Goal: Navigation & Orientation: Find specific page/section

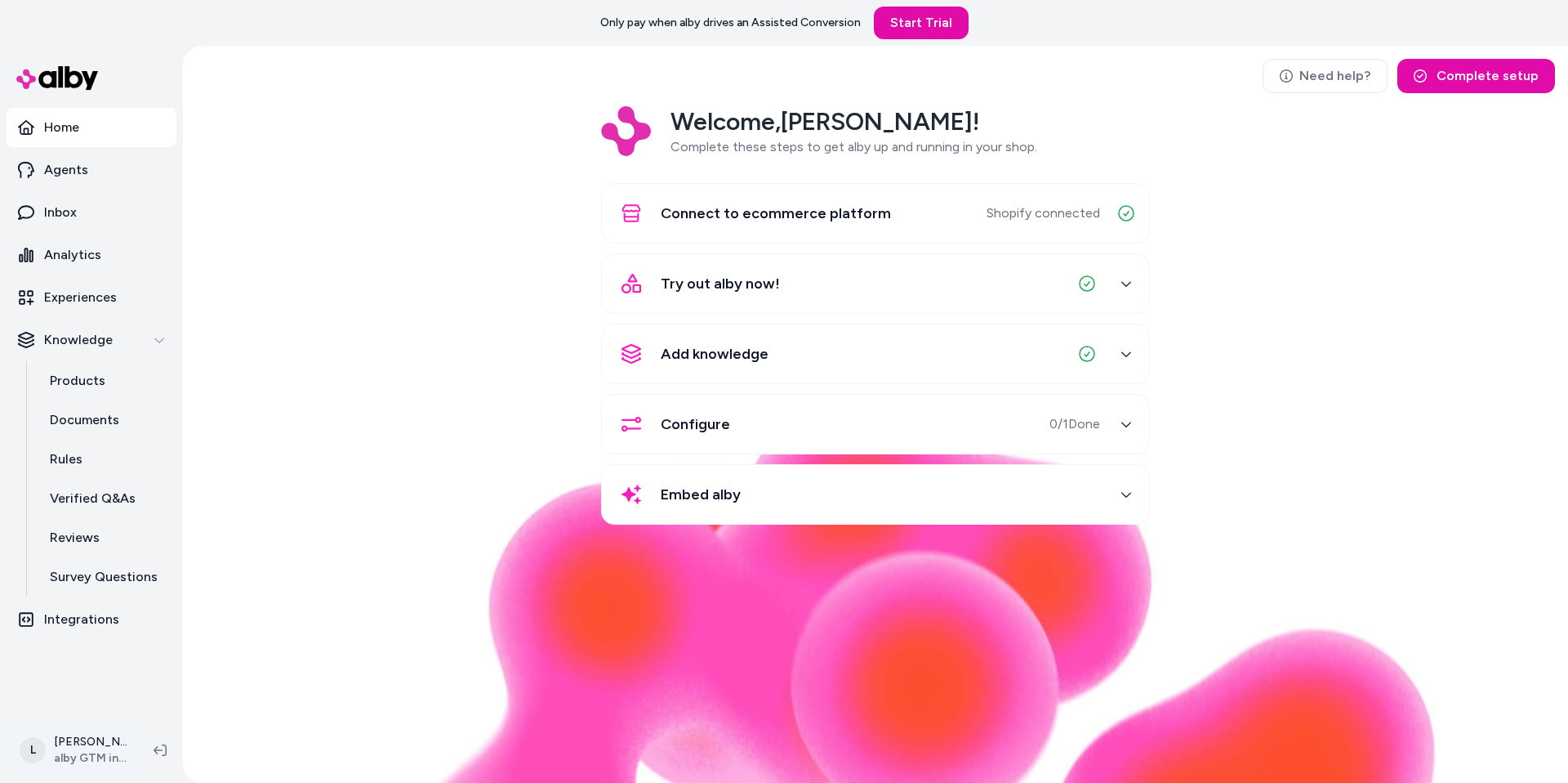
click at [96, 739] on html "Only pay when alby drives an Assisted Conversion Start Trial Home Agents Inbox …" at bounding box center [784, 392] width 1568 height 783
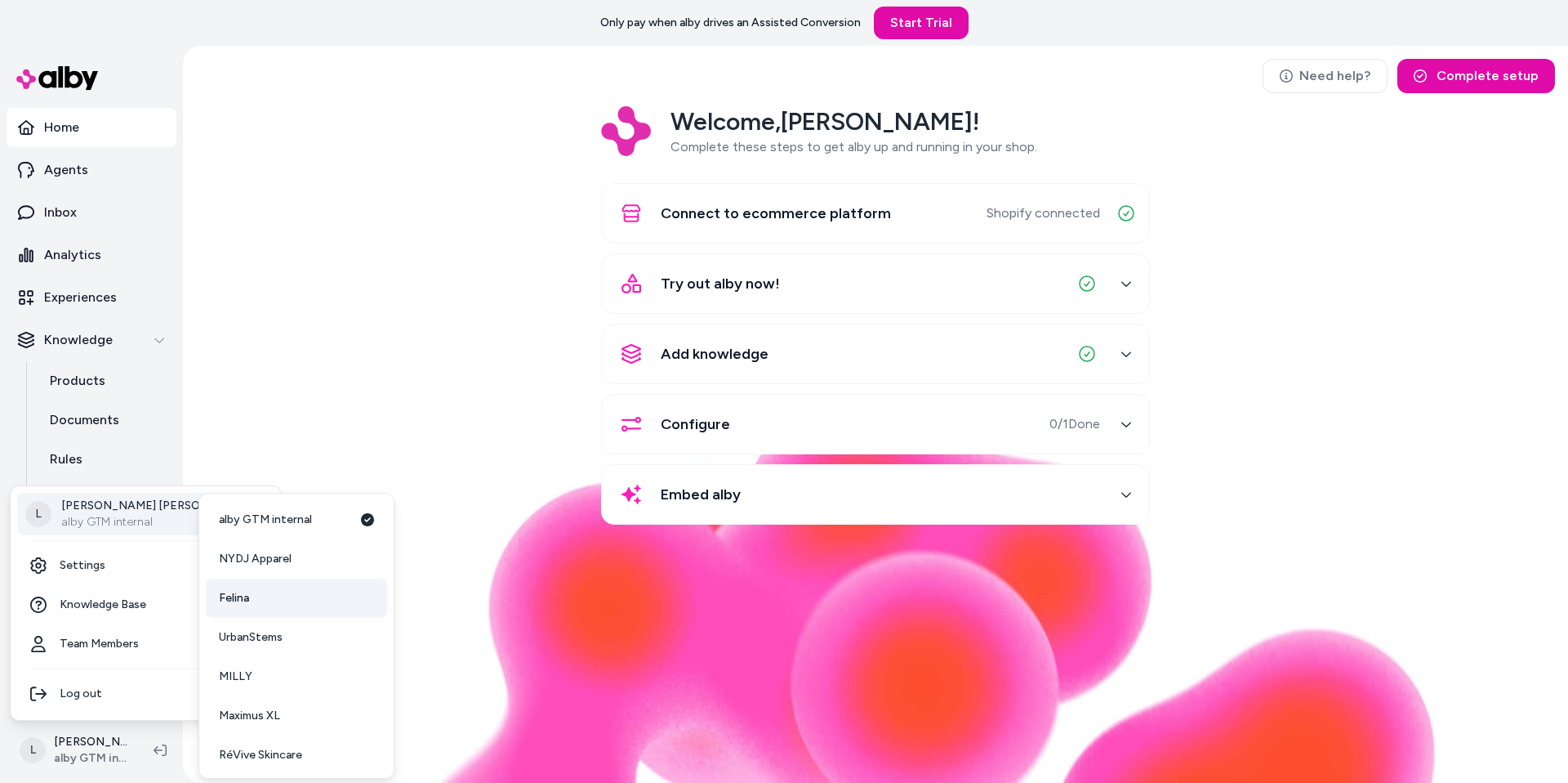
click at [254, 610] on link "Felina" at bounding box center [296, 597] width 181 height 39
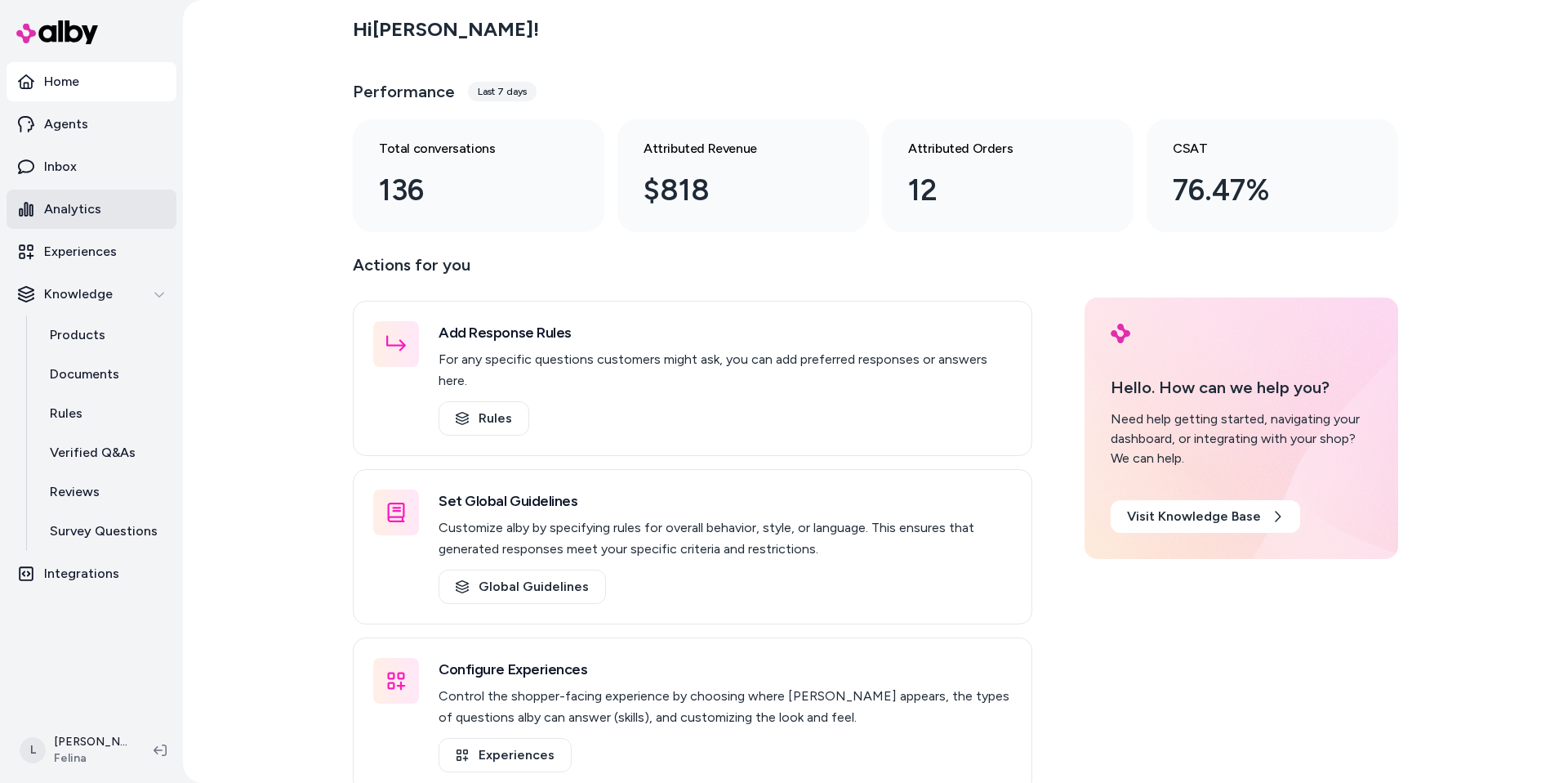
click at [56, 199] on p "Analytics" at bounding box center [72, 209] width 57 height 20
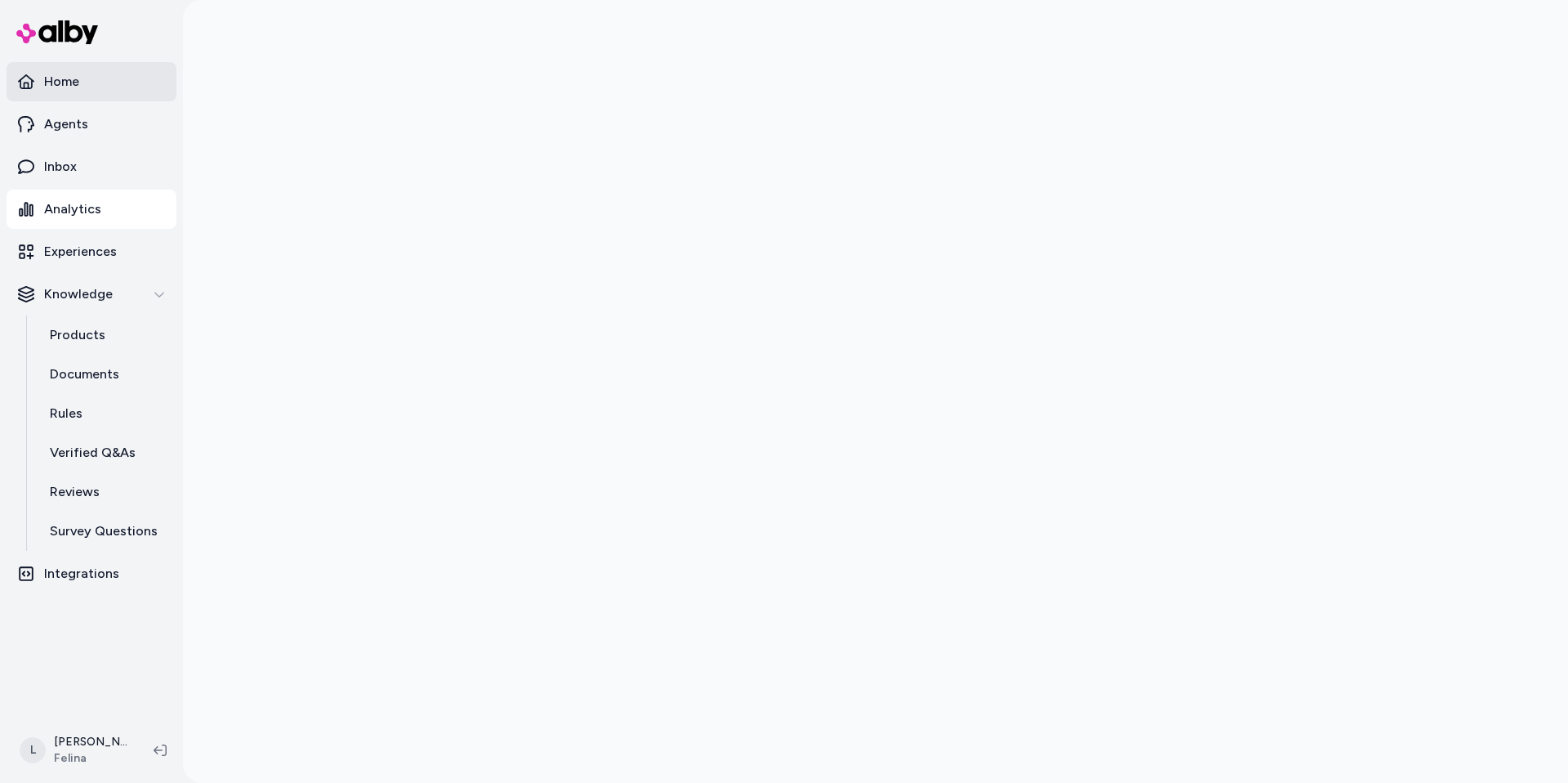
click at [78, 82] on p "Home" at bounding box center [61, 82] width 35 height 20
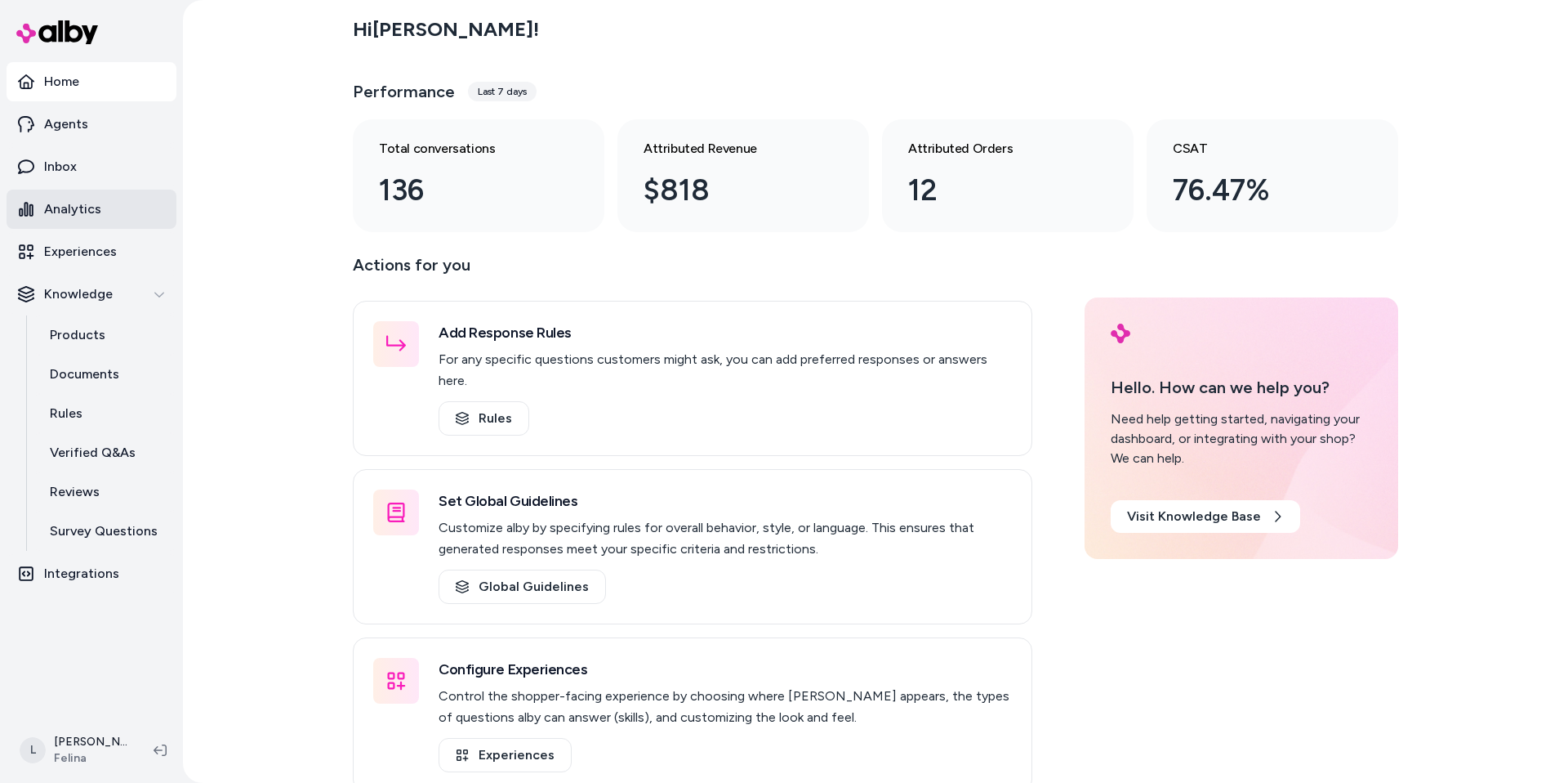
click at [72, 197] on link "Analytics" at bounding box center [91, 208] width 170 height 39
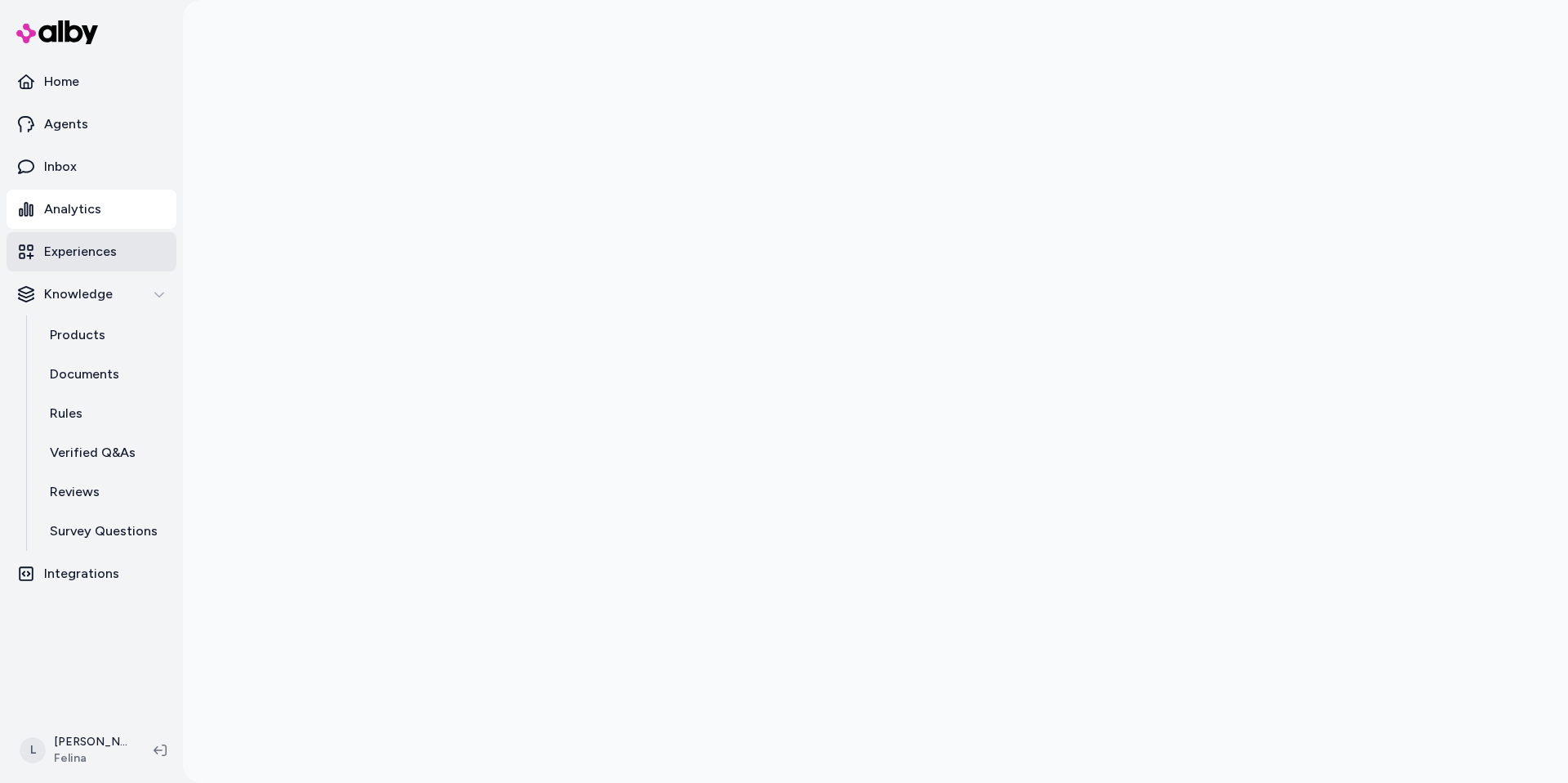
click at [50, 242] on p "Experiences" at bounding box center [80, 252] width 73 height 20
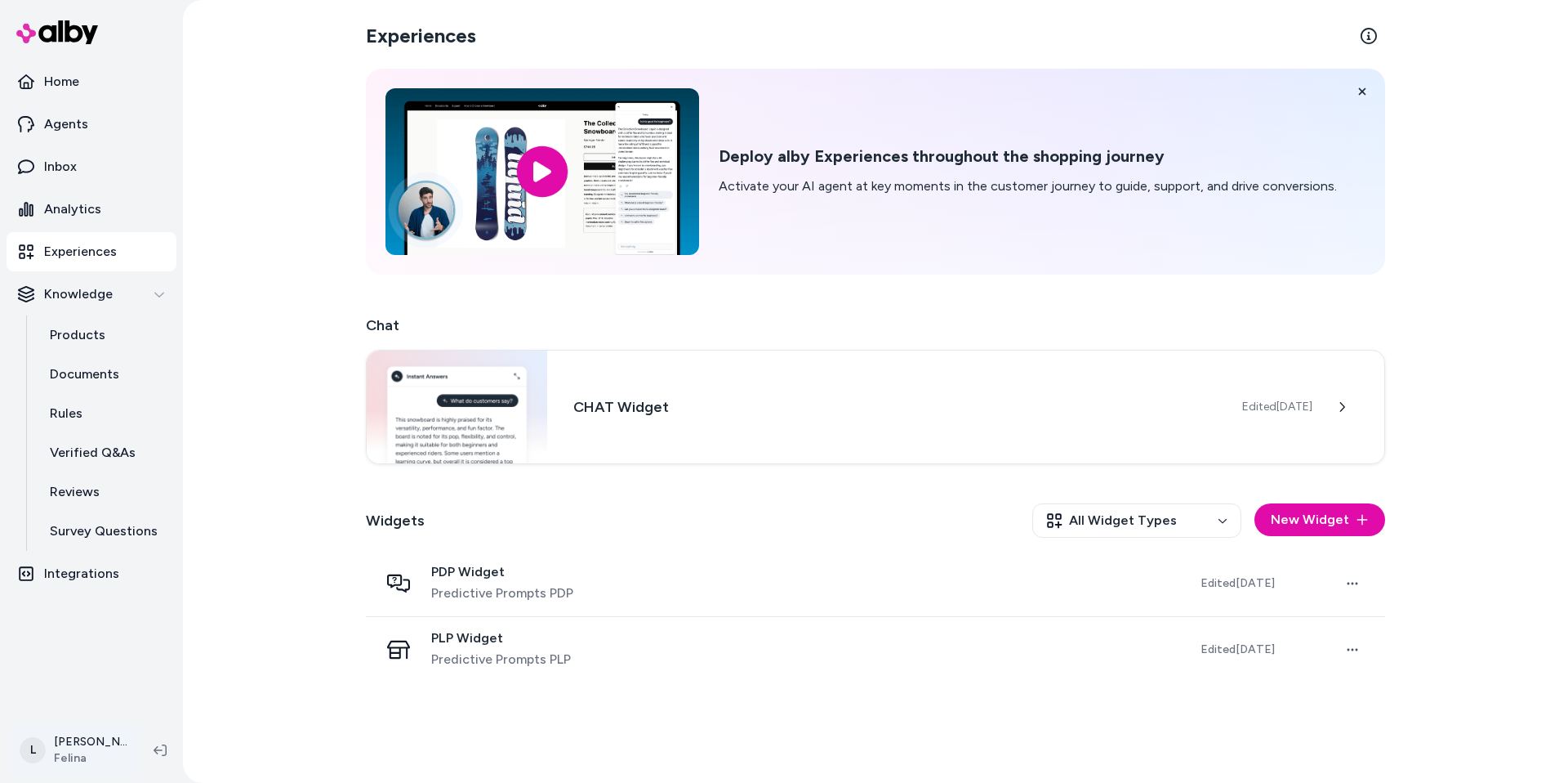
click at [62, 758] on html "Home Agents Inbox Analytics Experiences Knowledge Products Documents Rules Veri…" at bounding box center [784, 392] width 1568 height 783
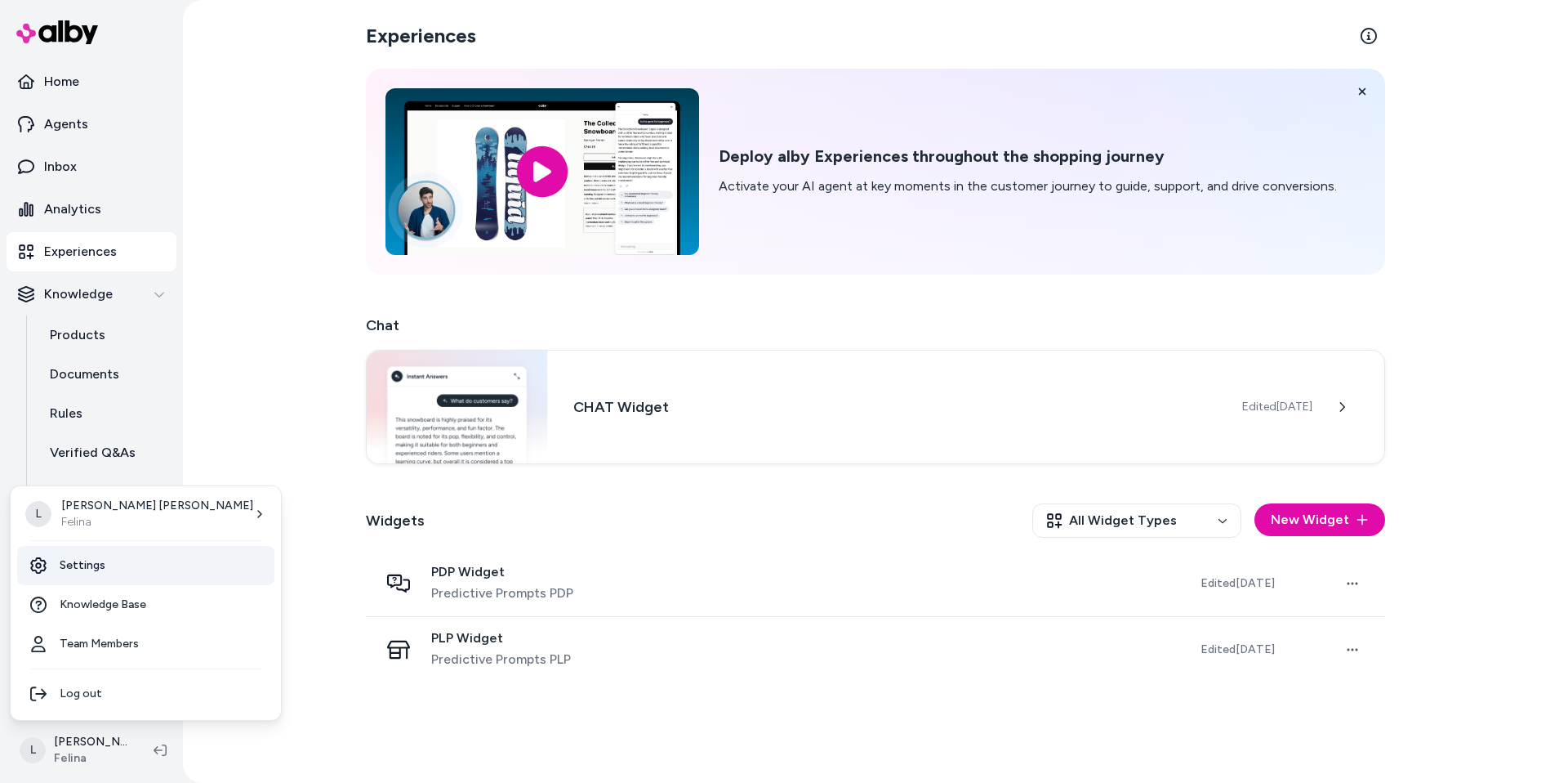
click at [90, 558] on link "Settings" at bounding box center [146, 565] width 258 height 39
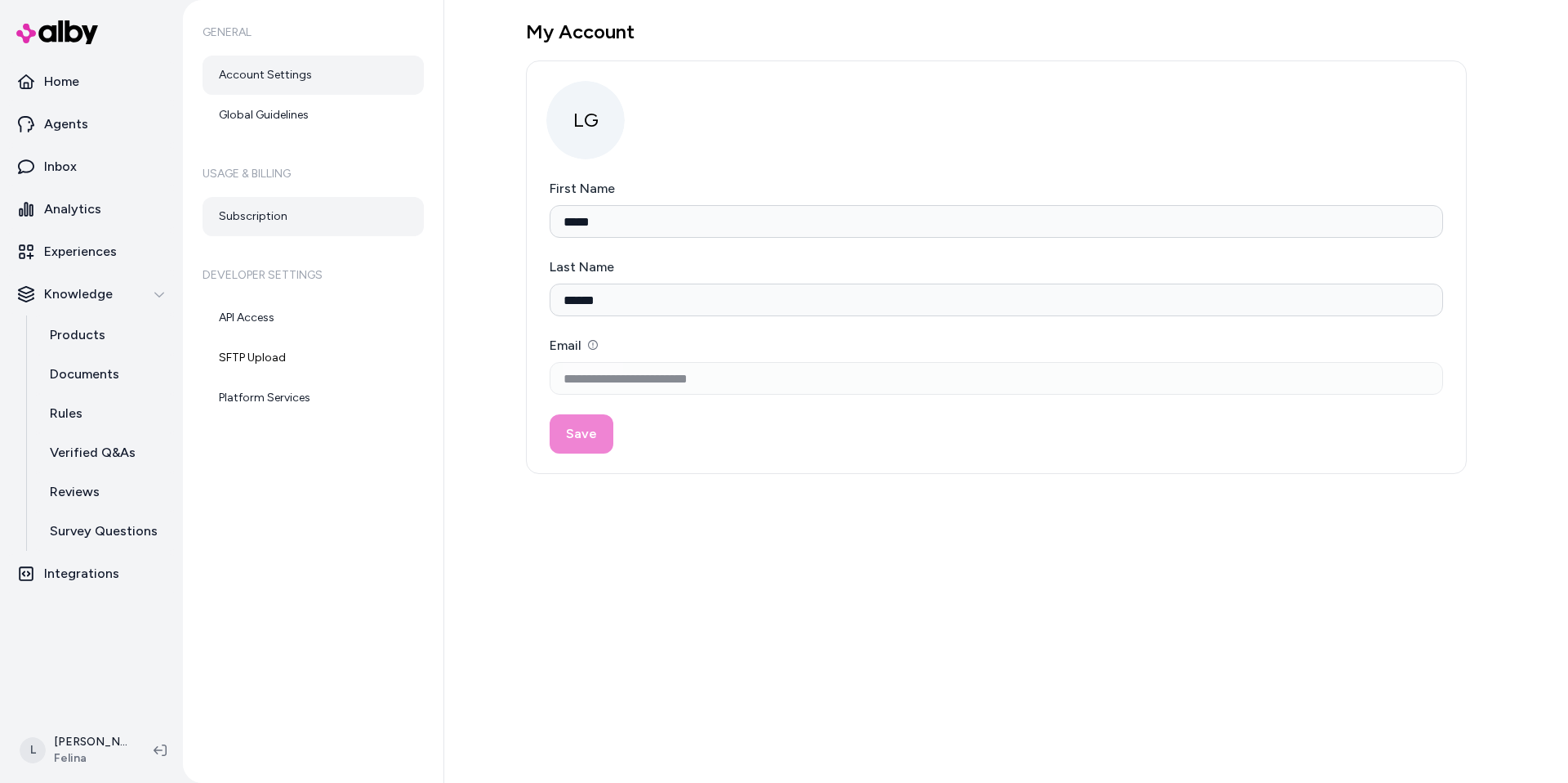
click at [271, 224] on link "Subscription" at bounding box center [313, 216] width 221 height 39
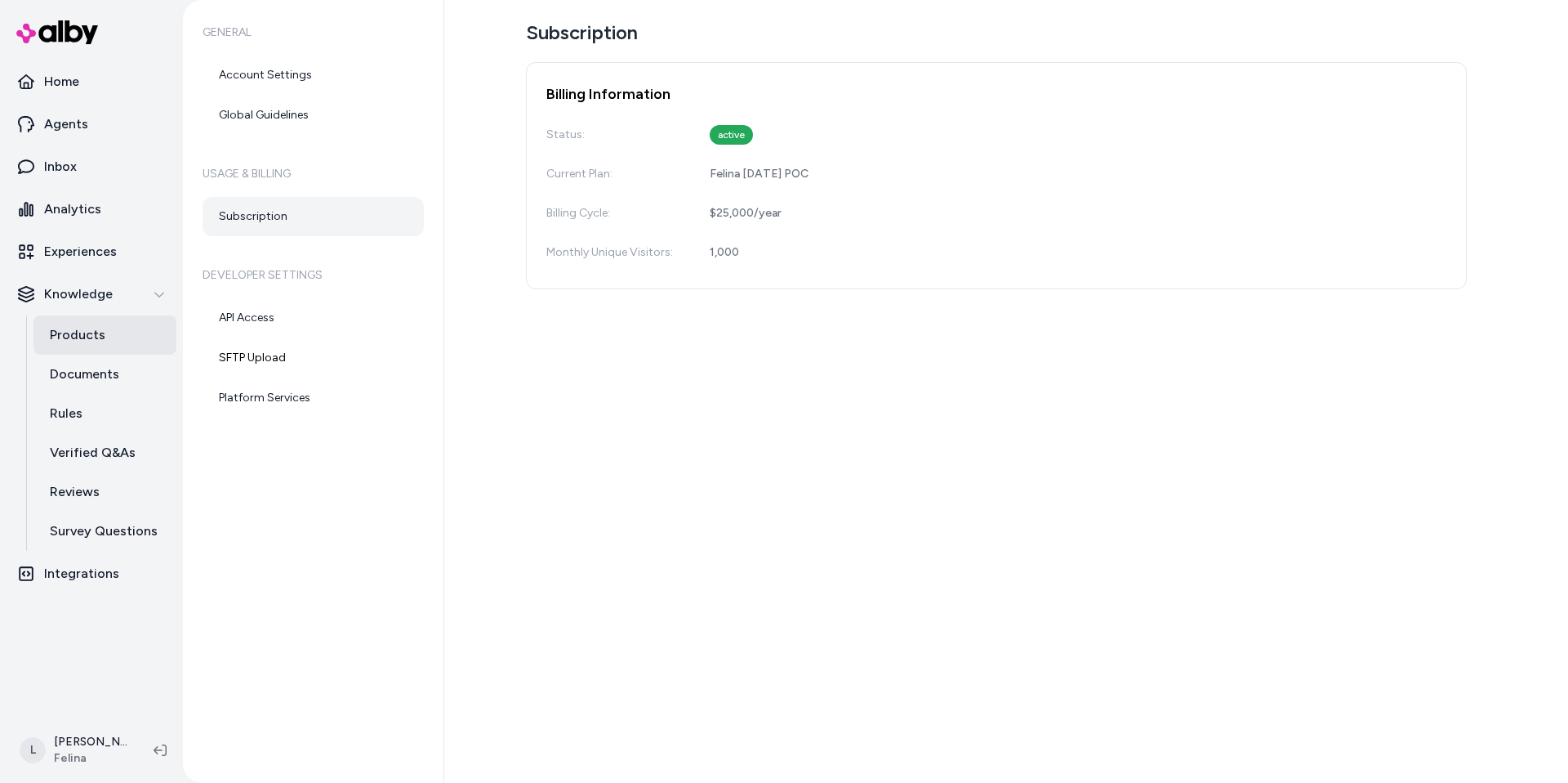
click at [104, 333] on link "Products" at bounding box center [105, 334] width 143 height 39
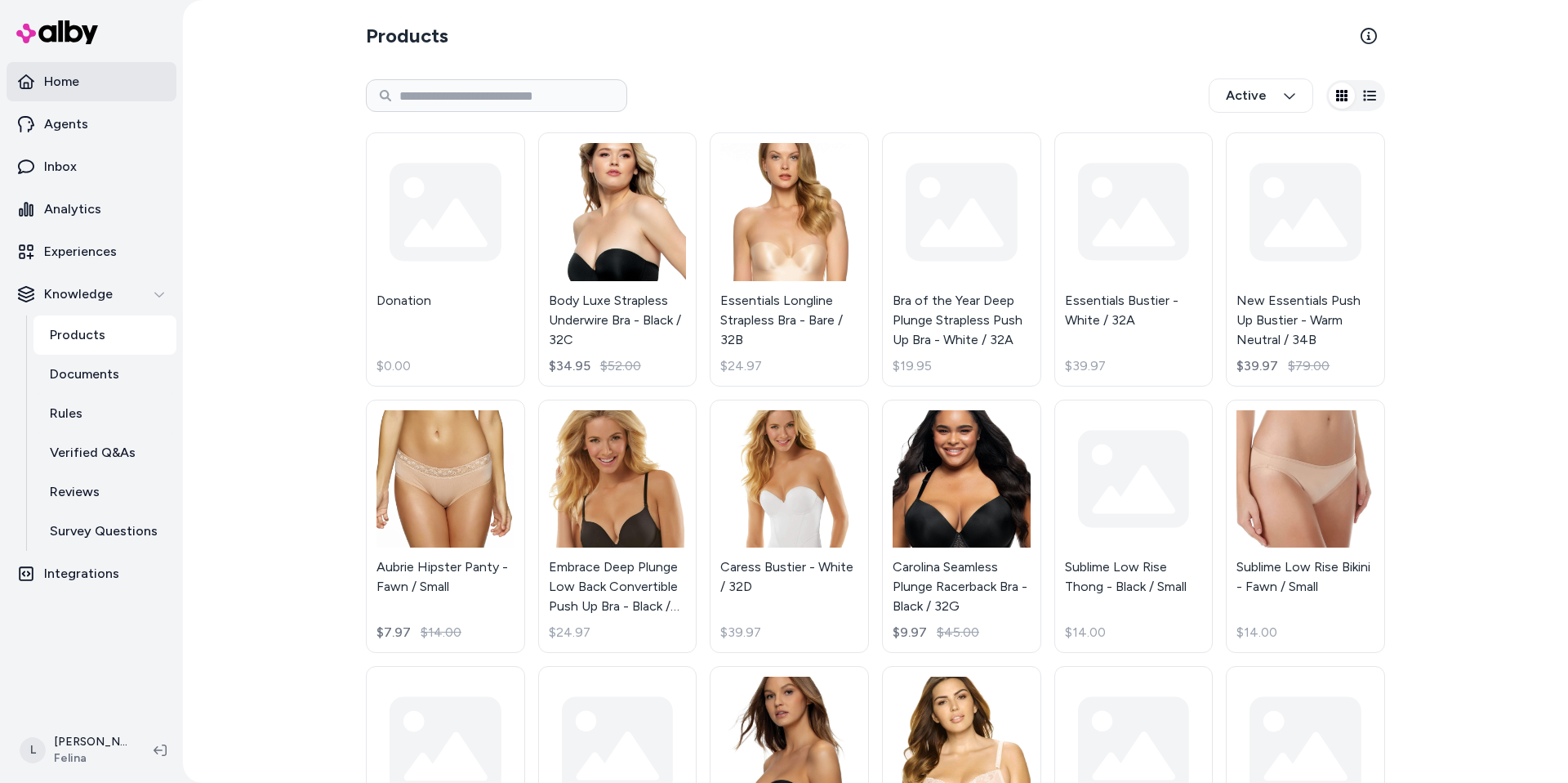
click at [66, 89] on p "Home" at bounding box center [61, 82] width 35 height 20
